Goal: Task Accomplishment & Management: Complete application form

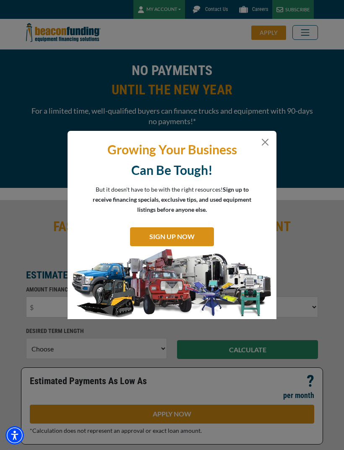
select select "1"
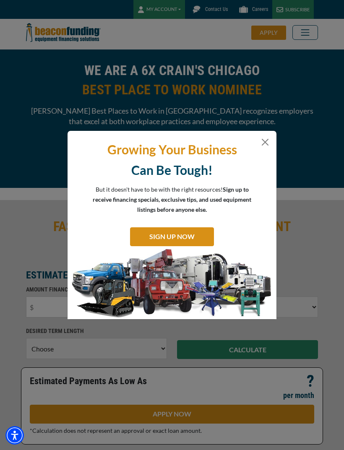
click at [264, 147] on button "Close" at bounding box center [265, 142] width 10 height 10
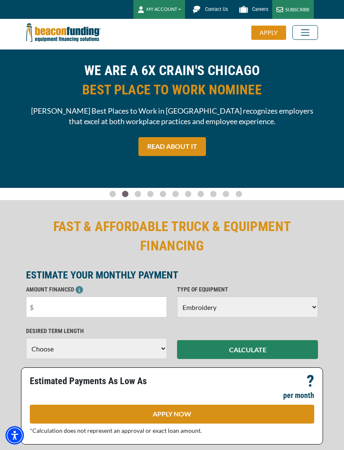
click at [307, 241] on h2 "FAST & AFFORDABLE TRUCK & EQUIPMENT FINANCING" at bounding box center [172, 236] width 292 height 39
click at [125, 309] on input "text" at bounding box center [96, 307] width 141 height 21
type input "$5,000"
click at [133, 348] on select "Choose 36 Months 48 Months 60 Months" at bounding box center [96, 348] width 141 height 21
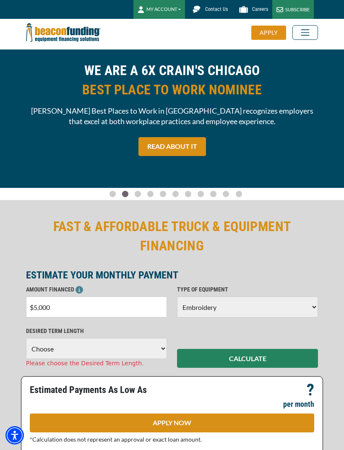
select select "60"
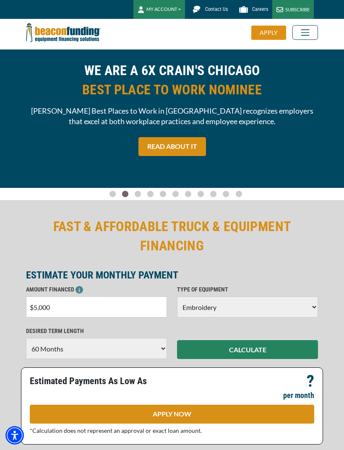
click at [258, 351] on button "CALCULATE" at bounding box center [247, 349] width 141 height 19
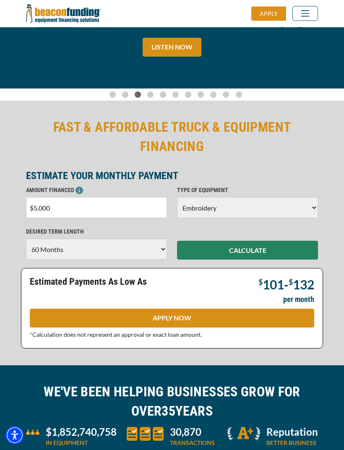
scroll to position [99, 0]
click at [206, 324] on link "APPLY NOW" at bounding box center [172, 318] width 285 height 19
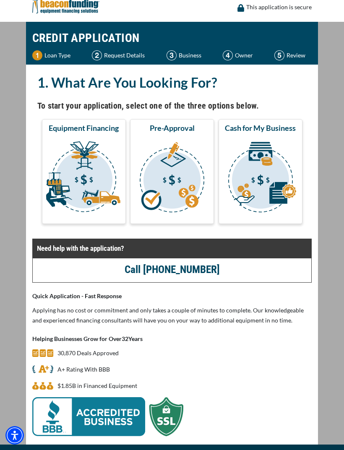
scroll to position [9, 0]
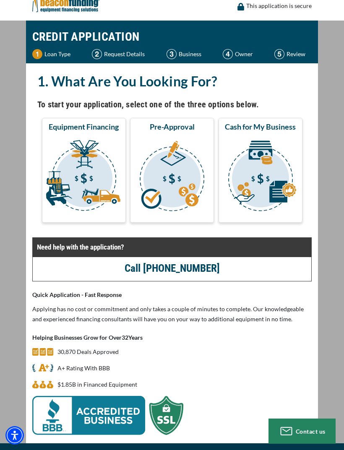
click at [100, 211] on img "submit" at bounding box center [84, 177] width 81 height 84
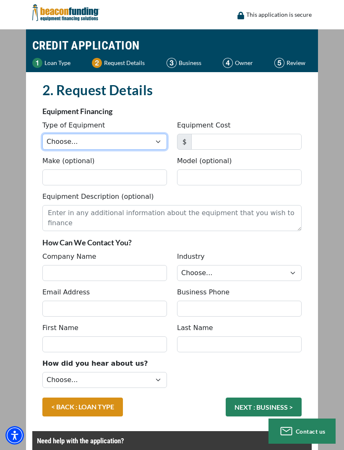
click at [155, 142] on select "Choose... Backhoe Boom/Bucket Truck Chipper Commercial Mower Crane DTG/DTF Prin…" at bounding box center [104, 142] width 125 height 16
select select "1"
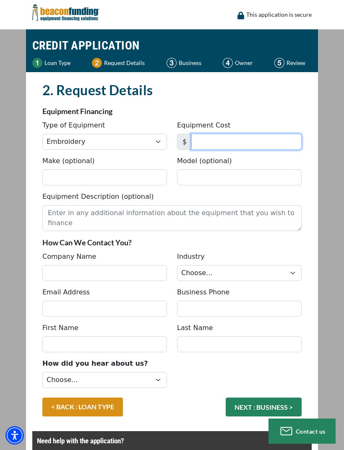
click at [252, 141] on input "Equipment Cost" at bounding box center [246, 142] width 110 height 16
type input "5,000"
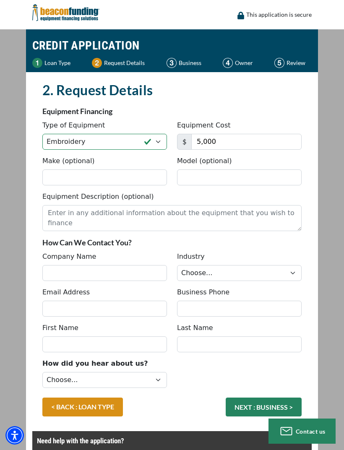
click at [317, 151] on div "2. Request Details There was an issue while saving the data. Please try again a…" at bounding box center [172, 354] width 292 height 565
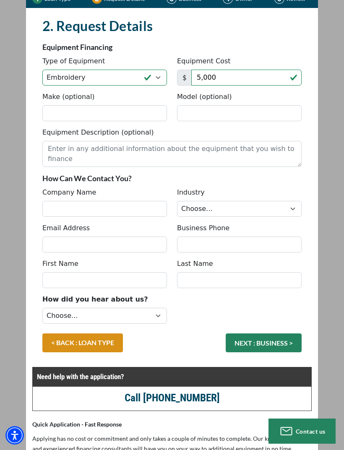
scroll to position [63, 0]
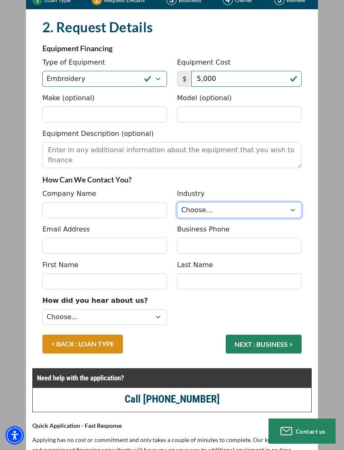
click at [241, 213] on select "Choose... Towing Landscape/Hardscape Decorated Apparel Septic Light Constructio…" at bounding box center [239, 210] width 125 height 16
select select "3"
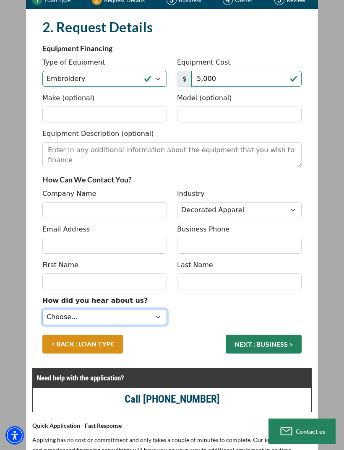
click at [132, 320] on select "Choose... Internet Search Vendor Referral Word of Mouth Client Referral Email E…" at bounding box center [104, 317] width 125 height 16
select select "5"
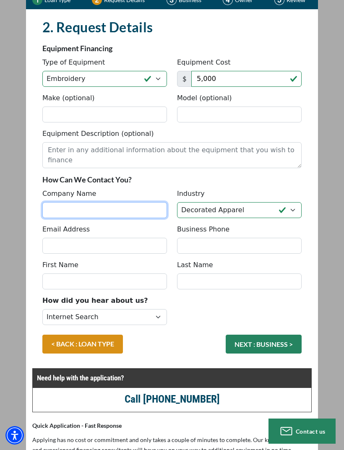
click at [155, 212] on input "Company Name" at bounding box center [104, 210] width 125 height 16
type input "Inspired By Bry"
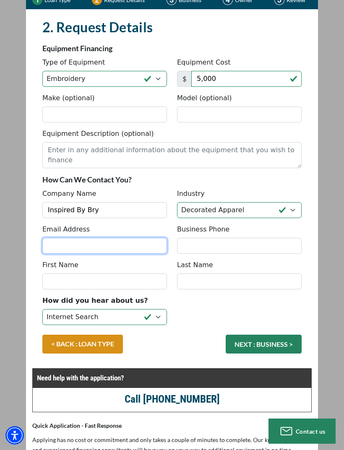
click at [75, 246] on input "Email Address" at bounding box center [104, 246] width 125 height 16
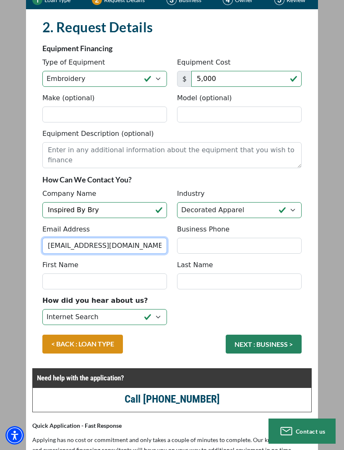
type input "[EMAIL_ADDRESS][DOMAIN_NAME]"
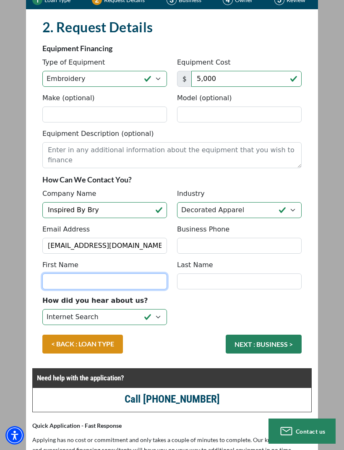
click at [82, 280] on input "First Name" at bounding box center [104, 282] width 125 height 16
type input "Crystal"
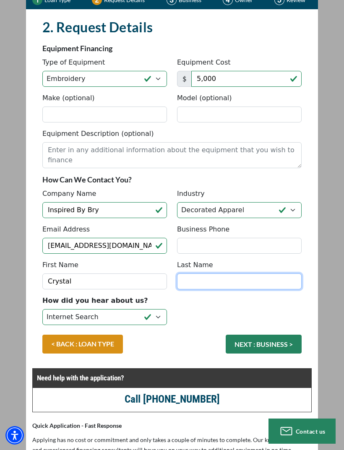
click at [249, 284] on input "Last Name" at bounding box center [239, 282] width 125 height 16
type input "Leftdwrige"
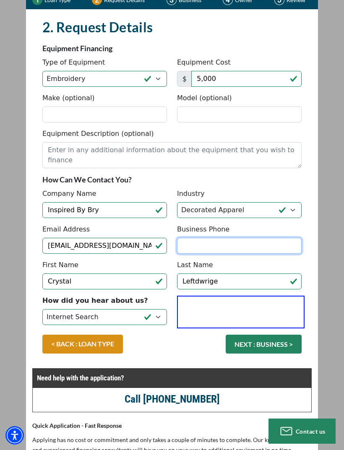
click at [251, 243] on input "Business Phone" at bounding box center [239, 246] width 125 height 16
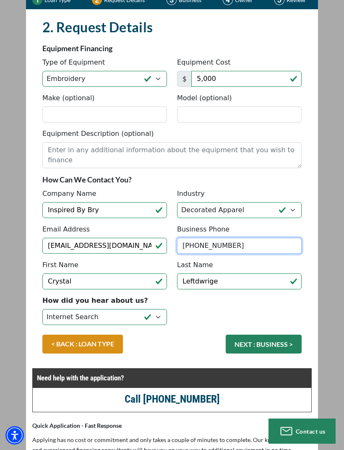
type input "[PHONE_NUMBER]"
click at [254, 345] on button "NEXT : BUSINESS >" at bounding box center [264, 344] width 76 height 19
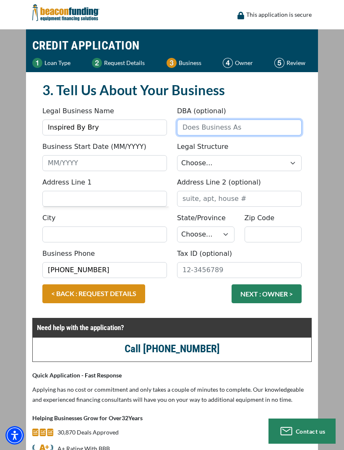
click at [259, 125] on input "DBA (optional)" at bounding box center [239, 128] width 125 height 16
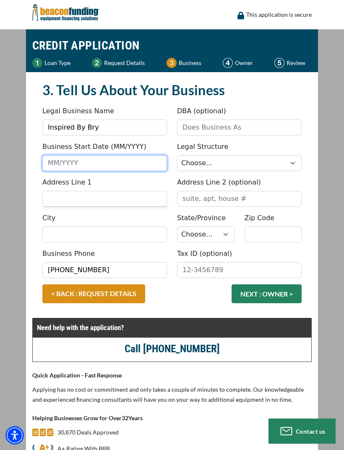
click at [65, 164] on input "Business Start Date (MM/YYYY)" at bounding box center [104, 163] width 125 height 16
type input "2"
type input "1"
type input "0"
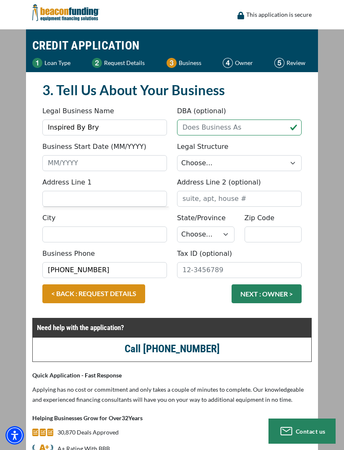
click at [34, 240] on div "3. Tell Us About Your Business Something went wrong, please try again. Legal Bu…" at bounding box center [172, 200] width 280 height 238
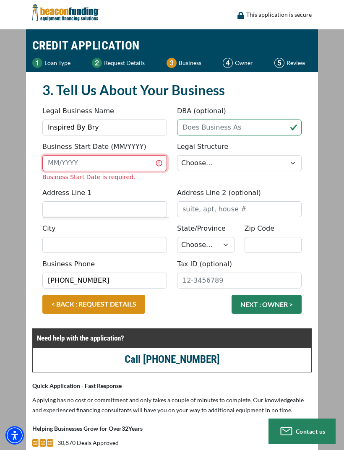
click at [125, 170] on input "Business Start Date (MM/YYYY)" at bounding box center [104, 163] width 125 height 16
type input "12/2022"
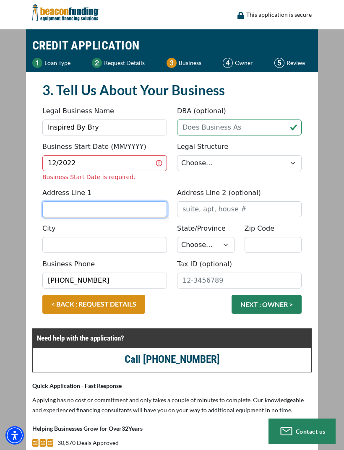
click at [64, 210] on div "Address Line 1 Address Line 2 (optional)" at bounding box center [171, 206] width 269 height 36
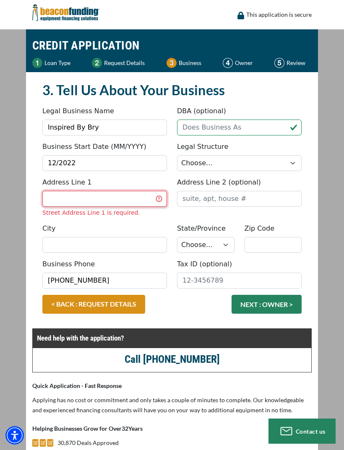
click at [139, 194] on input "Address Line 1" at bounding box center [104, 199] width 125 height 16
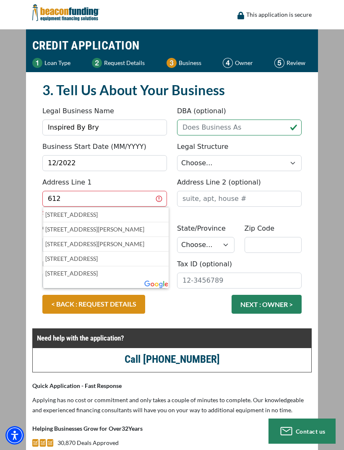
click at [76, 214] on p "612 West Noble Street, Selma, NC, USA" at bounding box center [105, 215] width 121 height 10
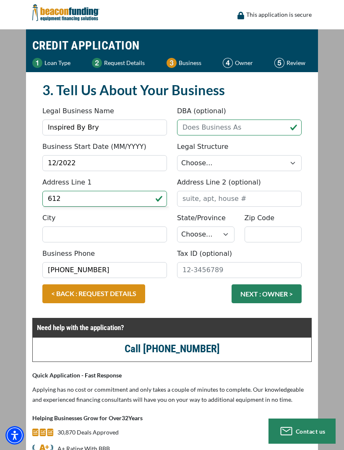
type input "[STREET_ADDRESS]"
type input "Selma"
select select "35"
type input "27576"
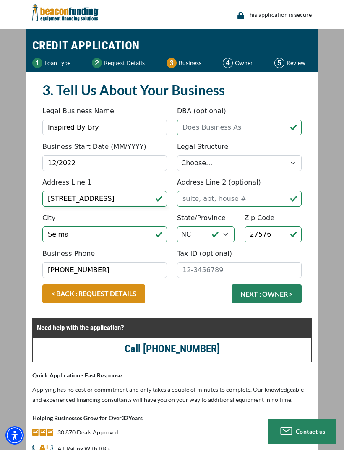
click at [263, 293] on button "NEXT : OWNER >" at bounding box center [267, 294] width 70 height 19
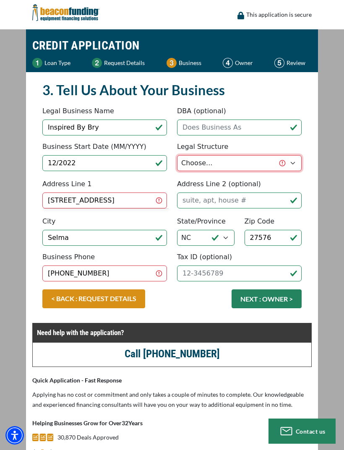
click at [271, 159] on select "Choose... Corporation LLC LLP Municipality Non-Profit Partnership Proprietorship" at bounding box center [239, 163] width 125 height 16
select select "4"
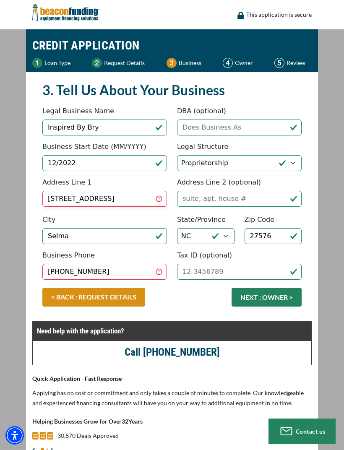
click at [271, 293] on button "NEXT : OWNER >" at bounding box center [267, 297] width 70 height 19
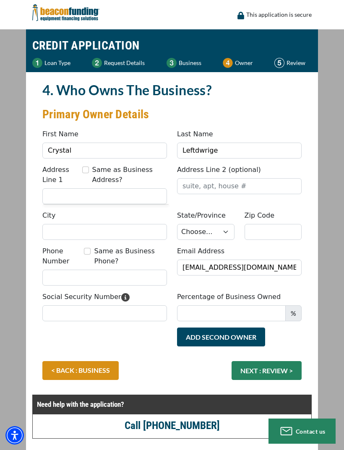
click at [86, 171] on input "Same as Business Address?" at bounding box center [85, 170] width 7 height 7
checkbox input "true"
type input "[STREET_ADDRESS]"
type input "Selma"
select select "35"
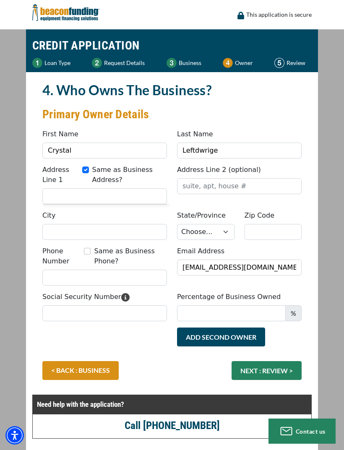
type input "27576"
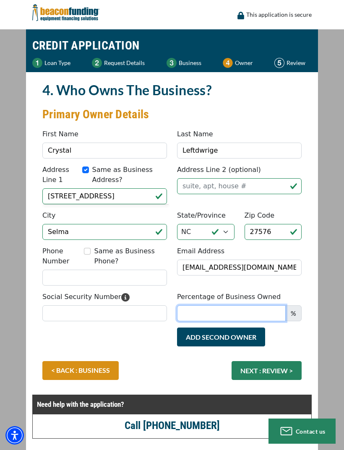
click at [238, 314] on input "Percentage of Business Owned" at bounding box center [231, 314] width 109 height 16
type input "100"
click at [254, 372] on button "NEXT : REVIEW >" at bounding box center [267, 370] width 70 height 19
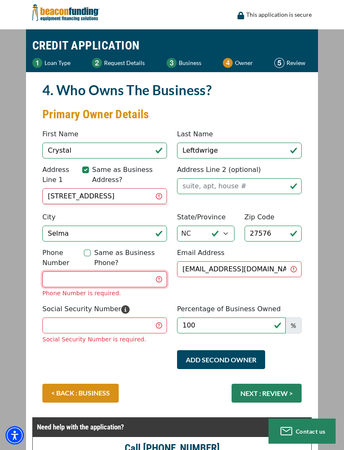
click at [138, 276] on input "Phone Number" at bounding box center [104, 280] width 125 height 16
type input "[PHONE_NUMBER]"
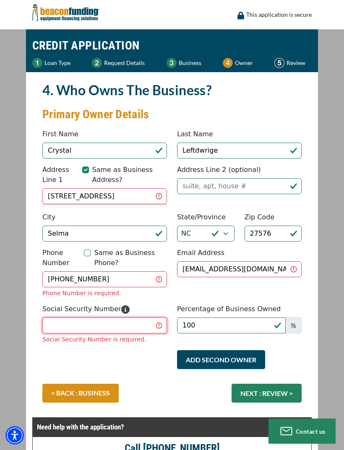
click at [79, 323] on div "Social Security Number Social Security Number is required." at bounding box center [104, 324] width 135 height 40
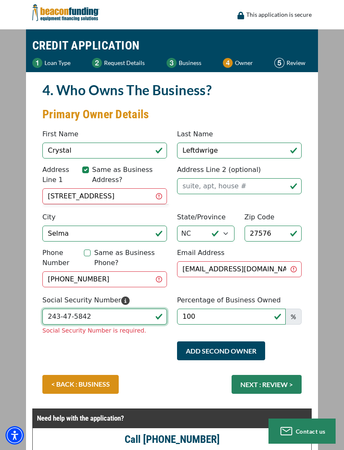
type input "243-47-5842"
click at [252, 381] on div "< BACK : BUSINESS NEXT : REVIEW >" at bounding box center [171, 388] width 269 height 27
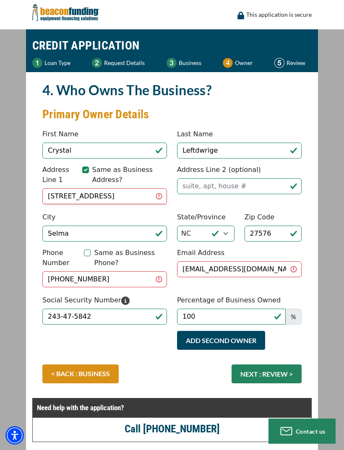
click at [254, 370] on button "NEXT : REVIEW >" at bounding box center [267, 374] width 70 height 19
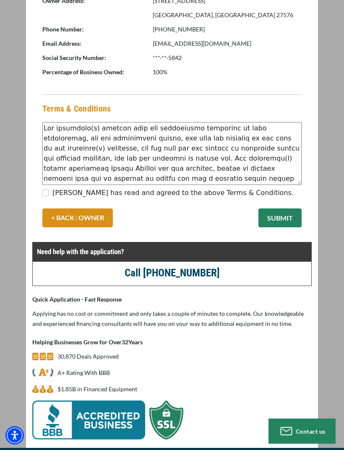
scroll to position [487, 0]
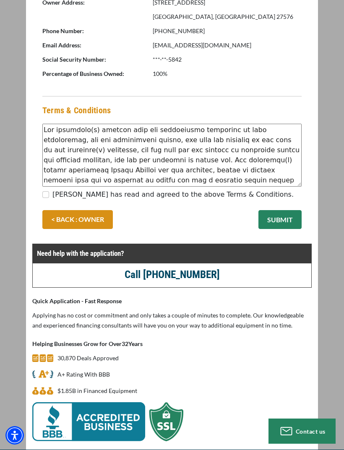
click at [122, 196] on label "[PERSON_NAME] has read and agreed to the above Terms & Conditions." at bounding box center [172, 195] width 241 height 10
click at [49, 196] on input "[PERSON_NAME] has read and agreed to the above Terms & Conditions." at bounding box center [45, 194] width 7 height 7
checkbox input "true"
click at [280, 225] on button "SUBMIT" at bounding box center [280, 219] width 43 height 19
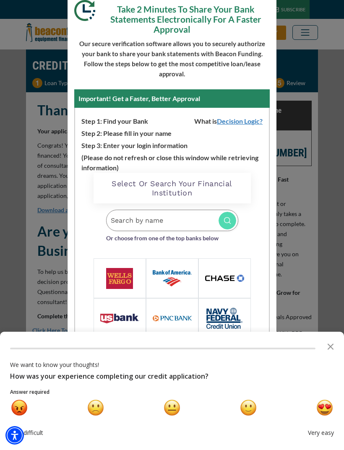
scroll to position [45, 0]
click at [329, 344] on icon "Close the survey" at bounding box center [330, 346] width 17 height 17
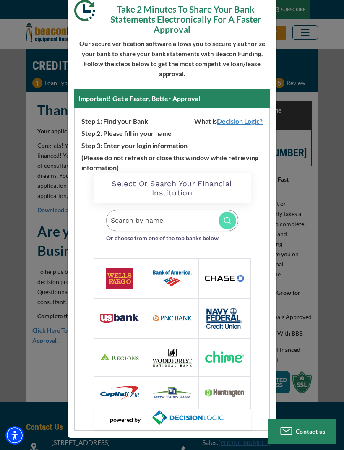
click at [230, 318] on img at bounding box center [224, 318] width 36 height 21
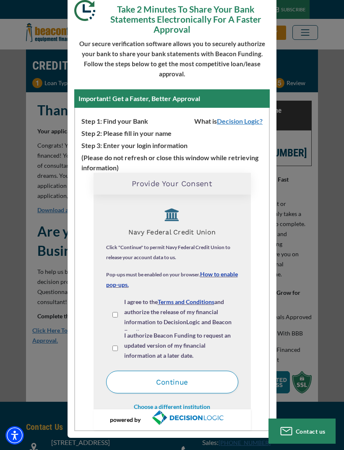
click at [115, 315] on input "I agree to the Terms and Conditions and authorize the release of my financial i…" at bounding box center [114, 314] width 5 height 5
checkbox input "true"
click at [117, 346] on input "I authorize Beacon Funding to request an updated version of my financial inform…" at bounding box center [114, 348] width 5 height 5
checkbox input "true"
click at [201, 385] on button "Continue" at bounding box center [172, 382] width 132 height 23
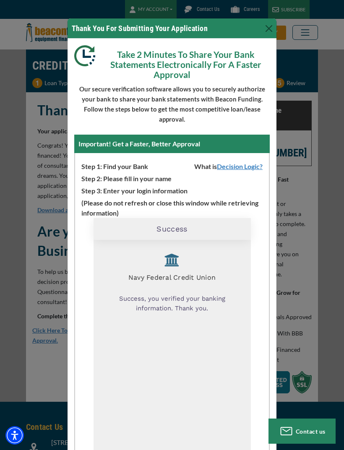
scroll to position [0, 0]
click at [272, 25] on button "Close" at bounding box center [268, 28] width 13 height 13
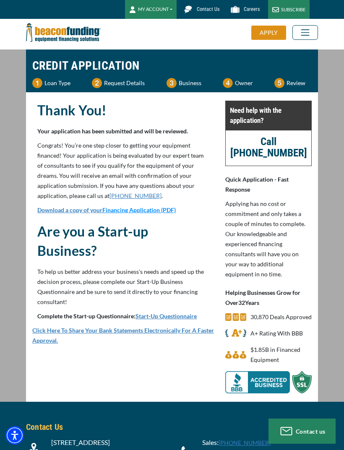
click at [183, 311] on div "Are you a Start-up Business? To help us better address your business's needs an…" at bounding box center [123, 274] width 183 height 104
click at [183, 320] on link "Start-Up Questionnaire" at bounding box center [166, 316] width 61 height 7
